Goal: Find specific page/section: Find specific page/section

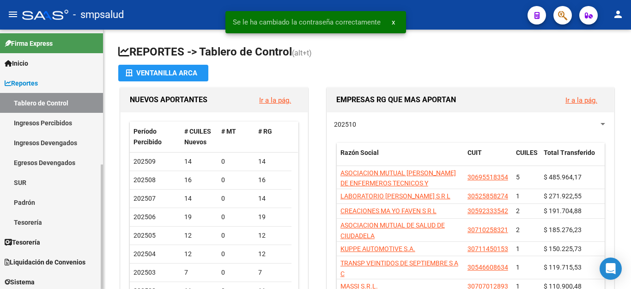
click at [12, 201] on link "Padrón" at bounding box center [51, 202] width 103 height 20
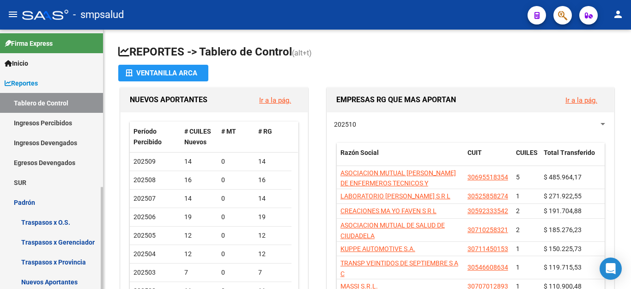
click at [14, 202] on link "Padrón" at bounding box center [51, 202] width 103 height 20
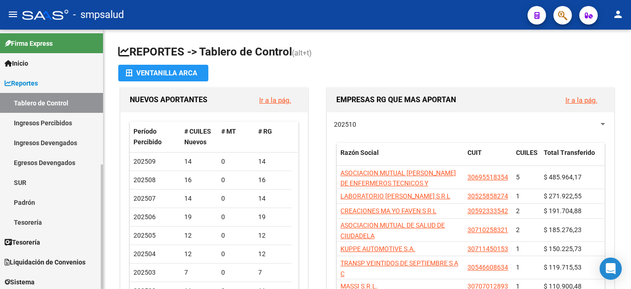
click at [14, 202] on link "Padrón" at bounding box center [51, 202] width 103 height 20
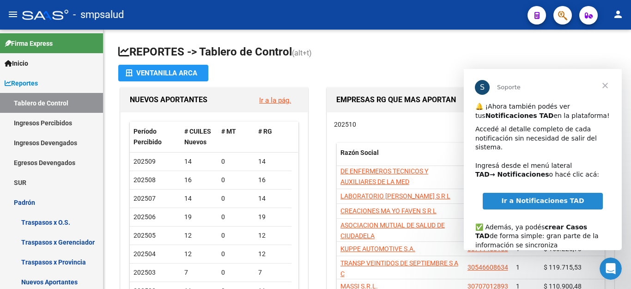
scroll to position [60, 0]
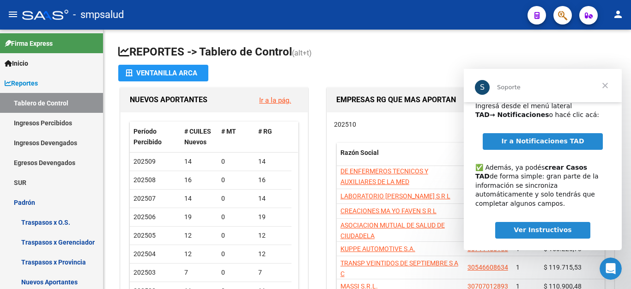
click at [608, 80] on span "Cerrar" at bounding box center [604, 85] width 33 height 33
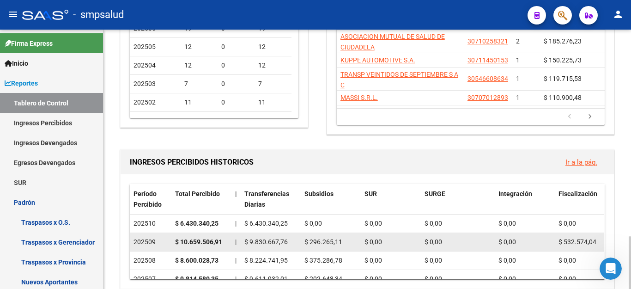
scroll to position [283, 0]
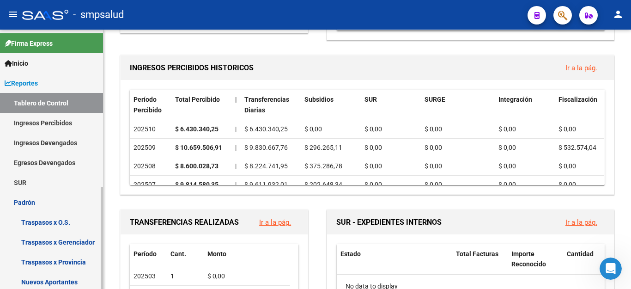
click at [7, 197] on link "Padrón" at bounding box center [51, 202] width 103 height 20
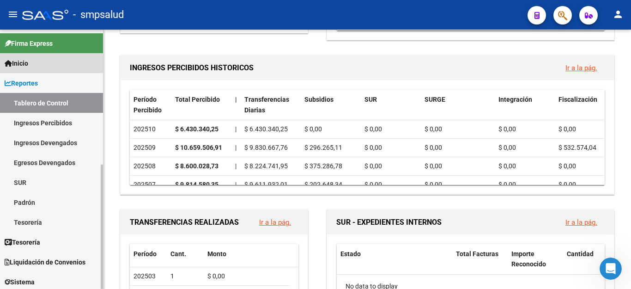
click at [34, 61] on link "Inicio" at bounding box center [51, 63] width 103 height 20
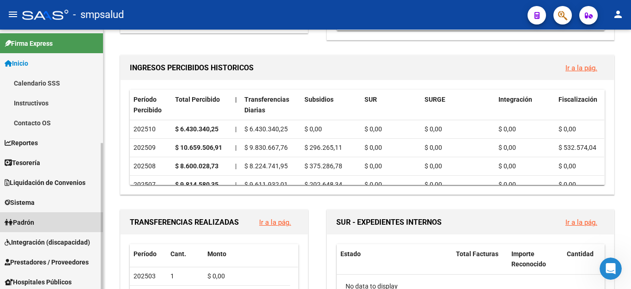
click at [13, 225] on span "Padrón" at bounding box center [20, 222] width 30 height 10
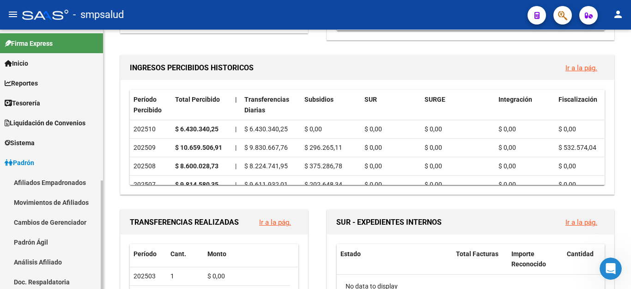
click at [13, 244] on link "Padrón Ágil" at bounding box center [51, 242] width 103 height 20
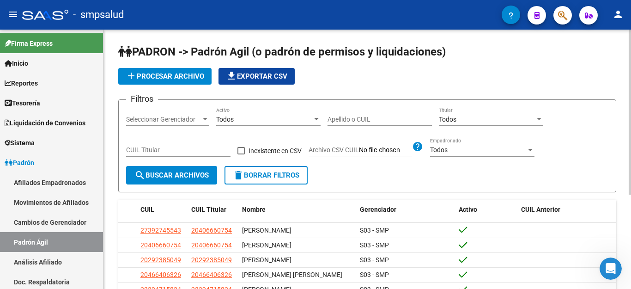
click at [265, 182] on button "delete Borrar Filtros" at bounding box center [265, 175] width 83 height 18
click at [348, 115] on input "Apellido o CUIL" at bounding box center [379, 119] width 104 height 8
type input "morales"
click at [183, 178] on span "search Buscar Archivos" at bounding box center [171, 175] width 74 height 8
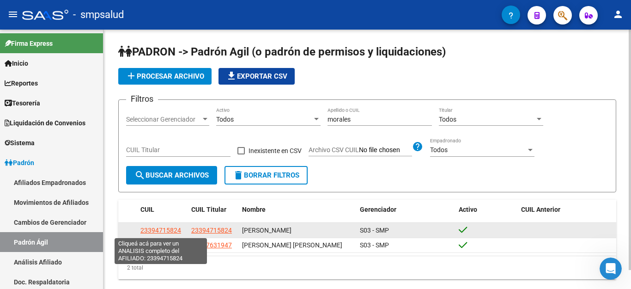
click at [166, 227] on span "23394715824" at bounding box center [160, 229] width 41 height 7
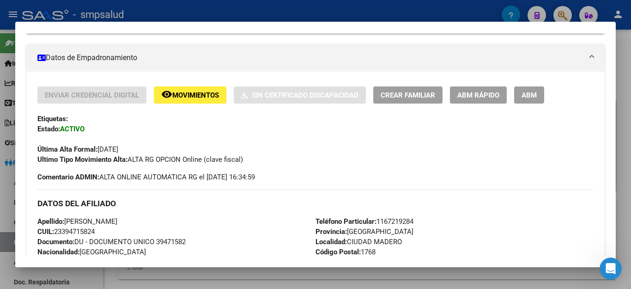
scroll to position [200, 0]
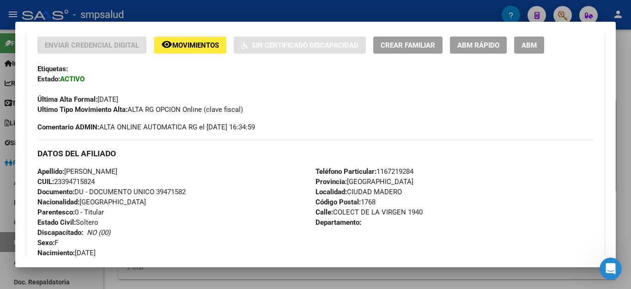
click at [144, 286] on div at bounding box center [315, 144] width 631 height 289
